Goal: Transaction & Acquisition: Purchase product/service

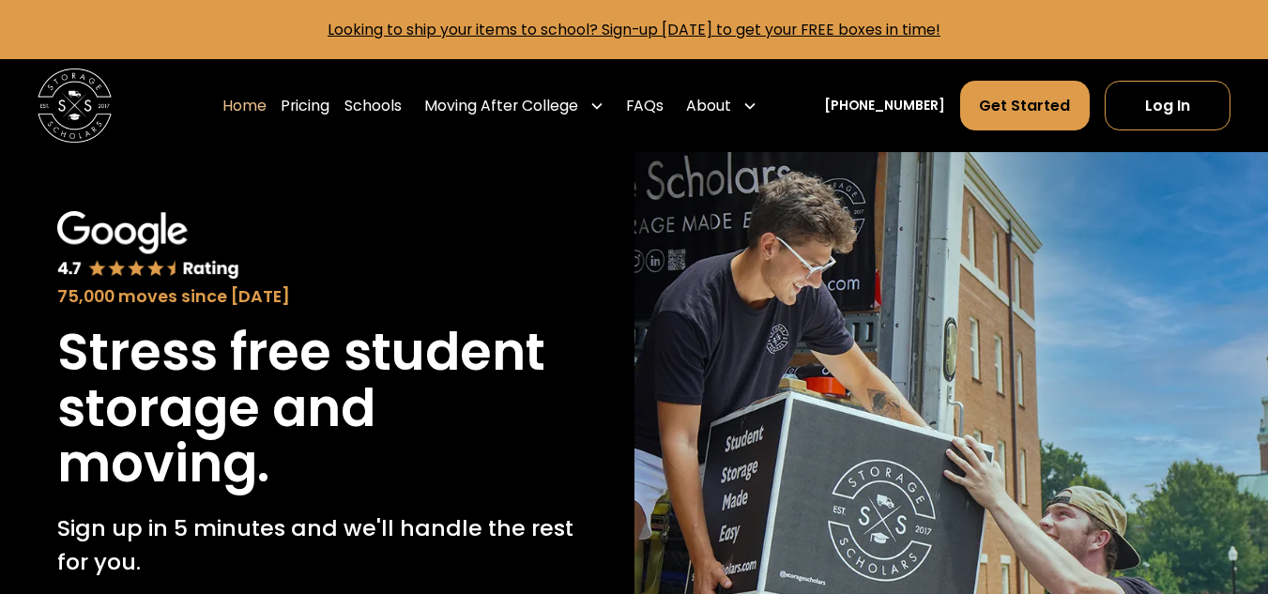
click at [275, 332] on h1 "Stress free student storage and moving." at bounding box center [317, 409] width 520 height 168
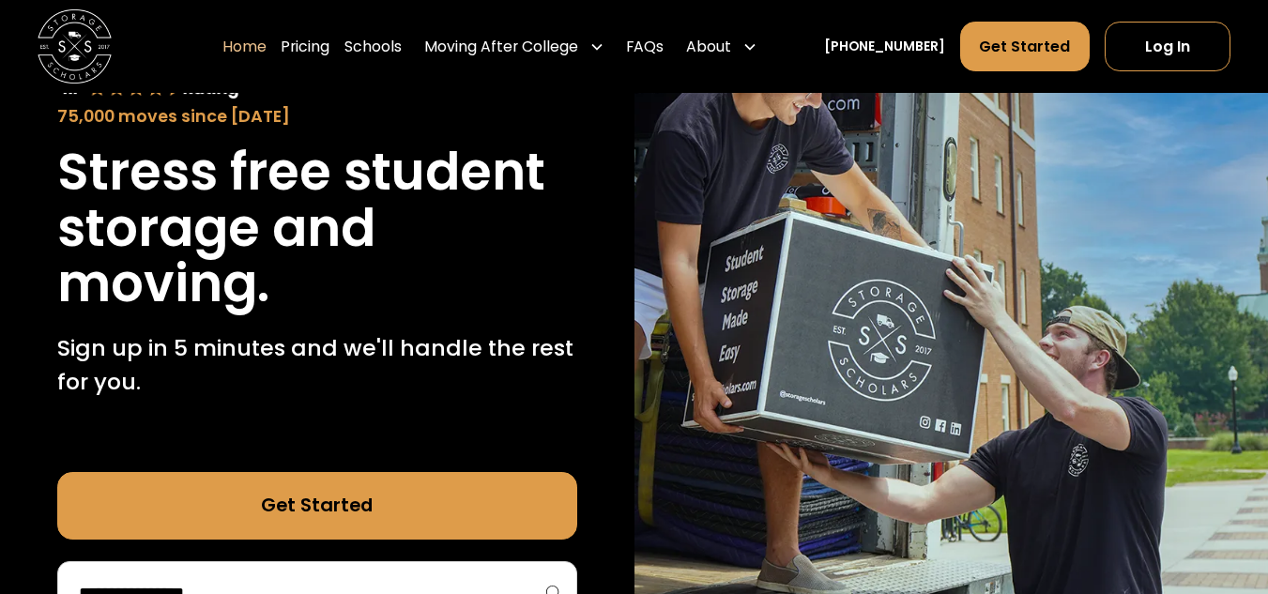
scroll to position [188, 0]
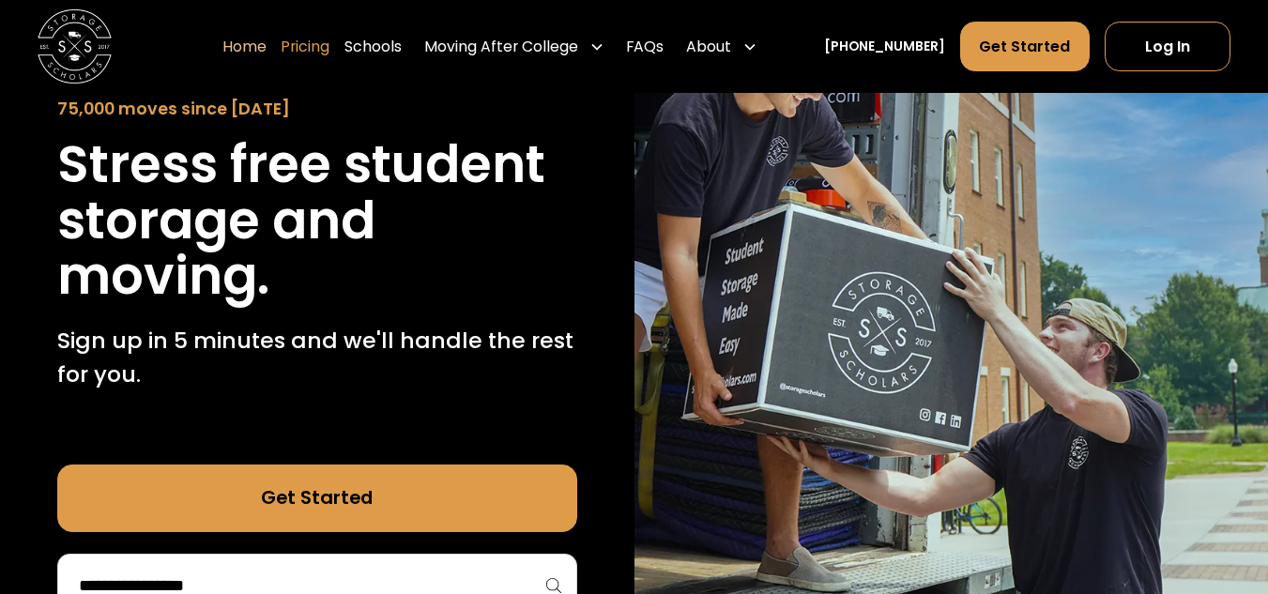
click at [326, 50] on link "Pricing" at bounding box center [305, 47] width 49 height 52
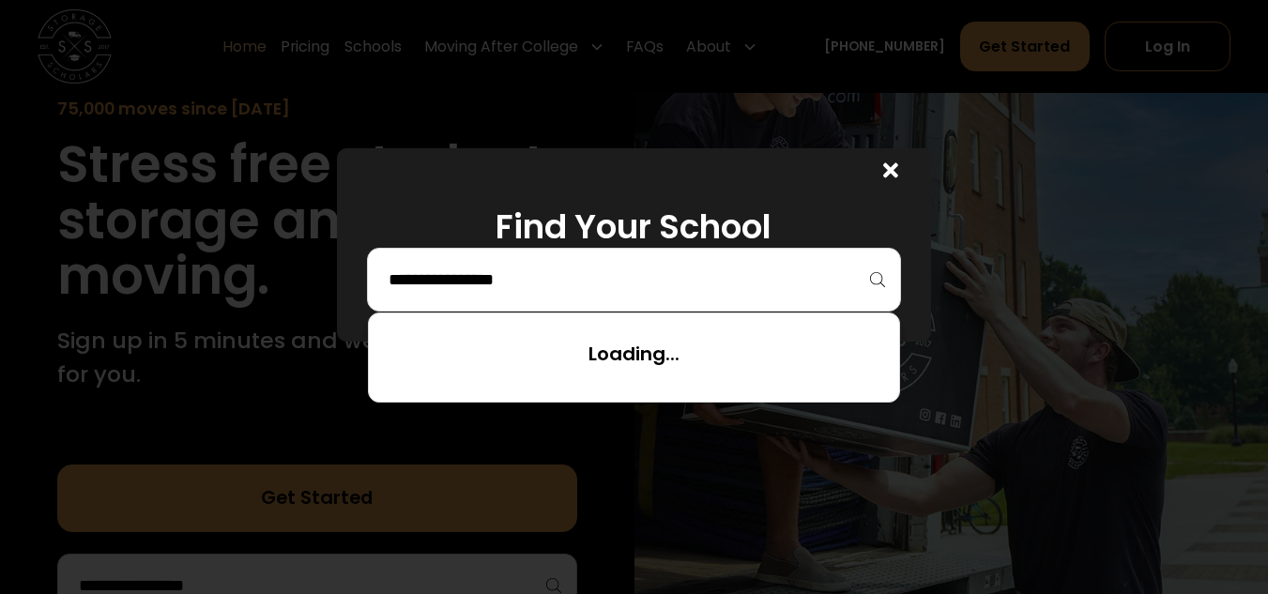
click at [481, 273] on input "search" at bounding box center [634, 280] width 495 height 32
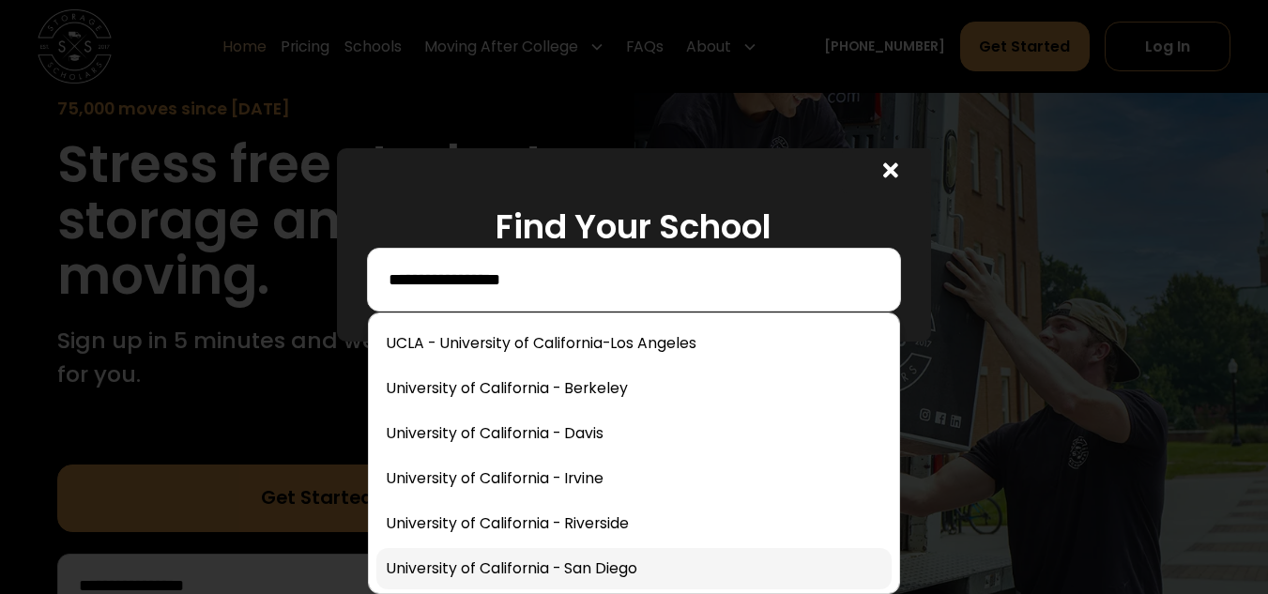
type input "**********"
click at [524, 572] on link at bounding box center [633, 568] width 515 height 41
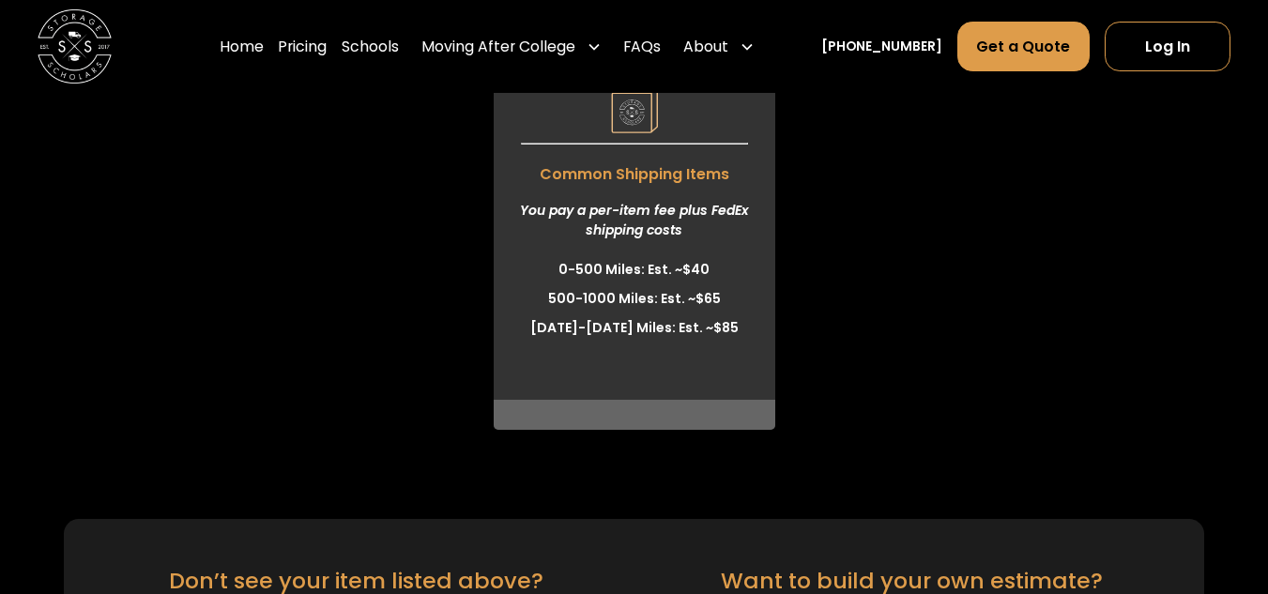
scroll to position [5371, 0]
